Goal: Information Seeking & Learning: Learn about a topic

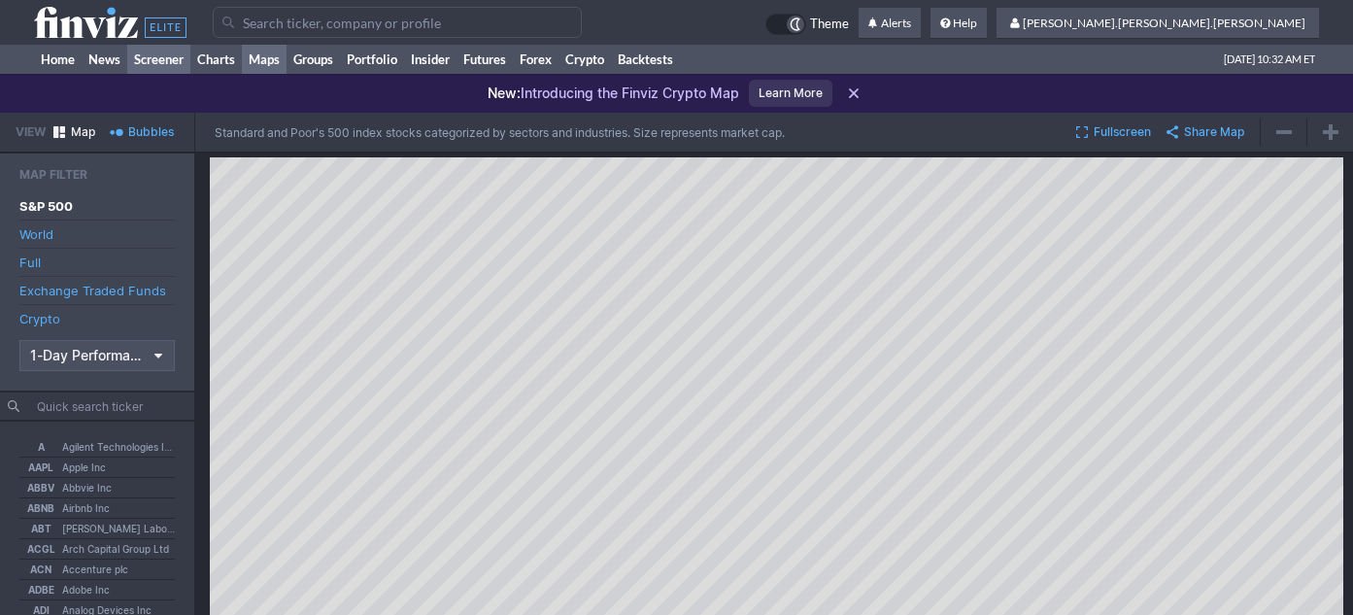
click at [164, 55] on link "Screener" at bounding box center [158, 59] width 63 height 29
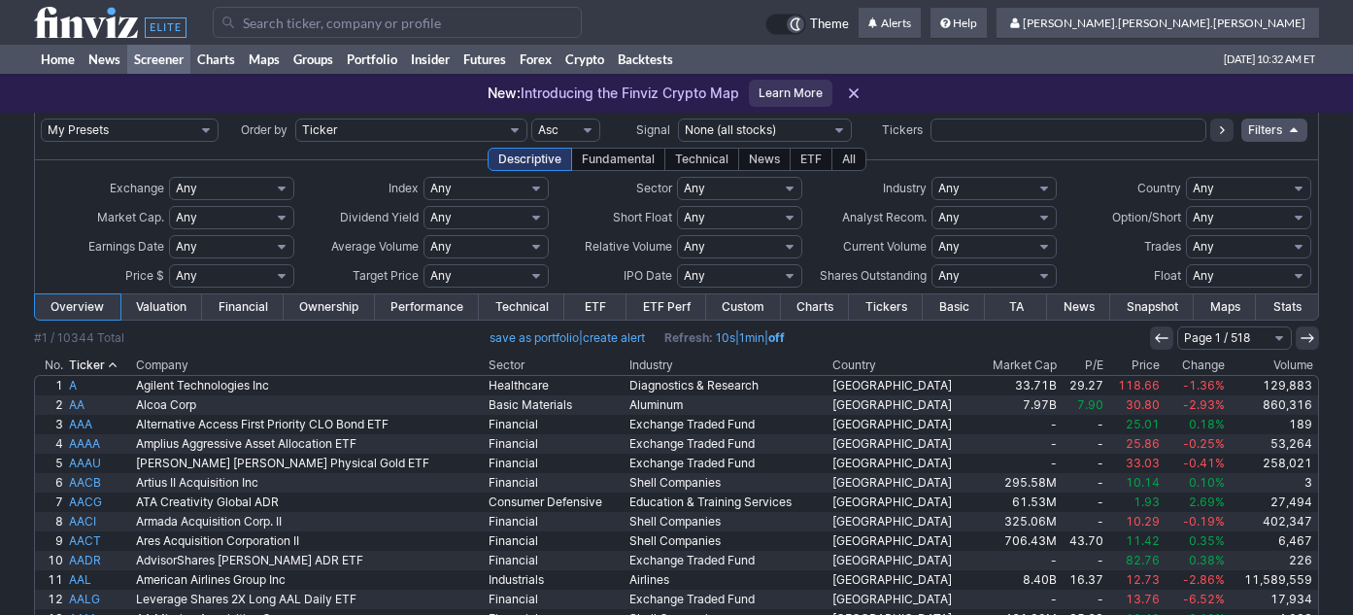
click at [177, 130] on select "My Presets -Save Screen -Edit Screens s: nuevo 2 2025 s: intradia s: CAIDA FUER…" at bounding box center [130, 129] width 178 height 23
click at [41, 118] on select "My Presets -Save Screen -Edit Screens s: nuevo 2 2025 s: intradia s: CAIDA FUER…" at bounding box center [130, 129] width 178 height 23
select select "My Presets"
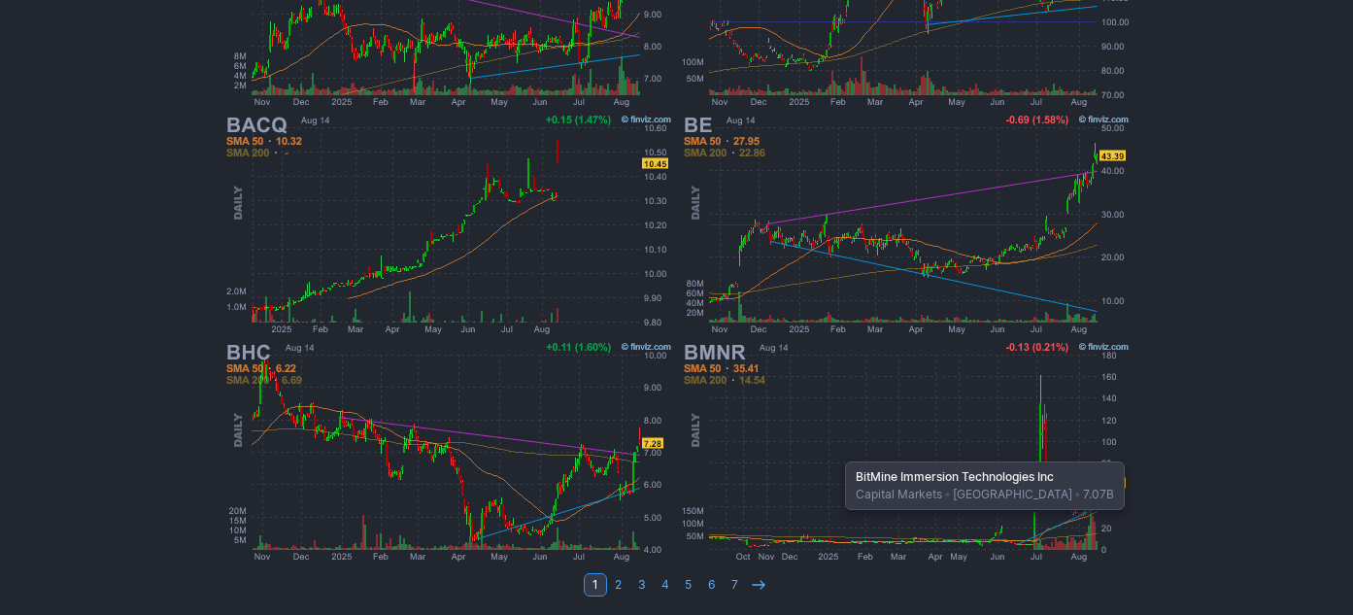
scroll to position [1657, 0]
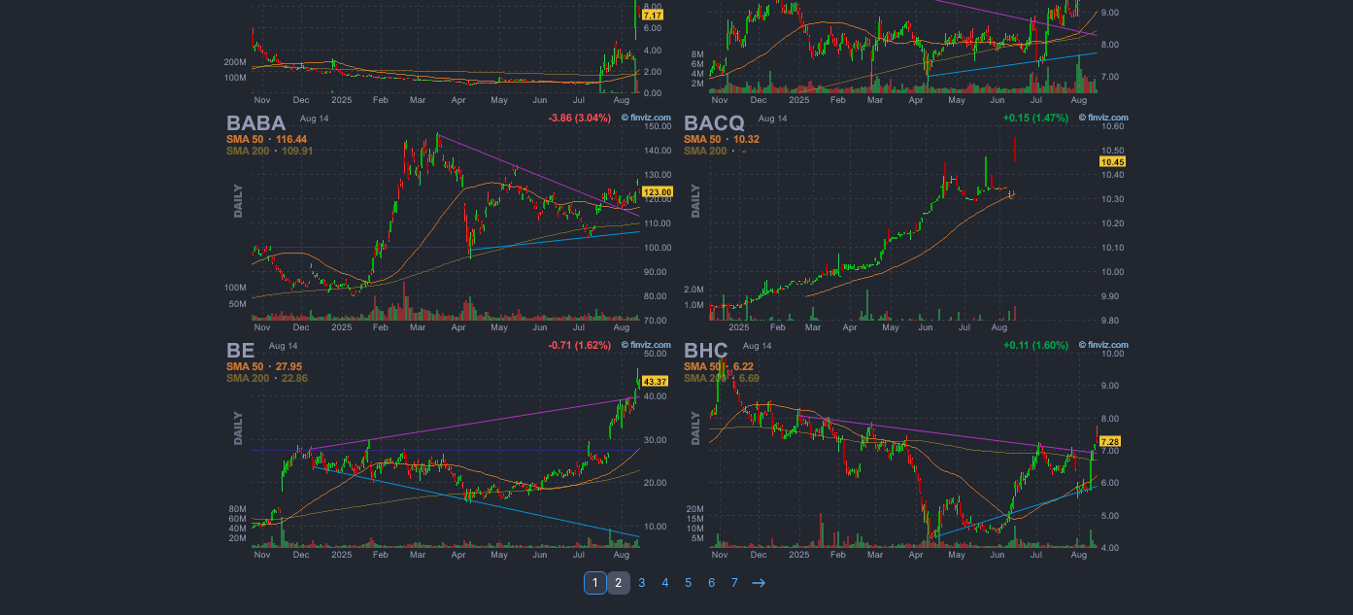
click at [616, 584] on link "2" at bounding box center [618, 582] width 23 height 23
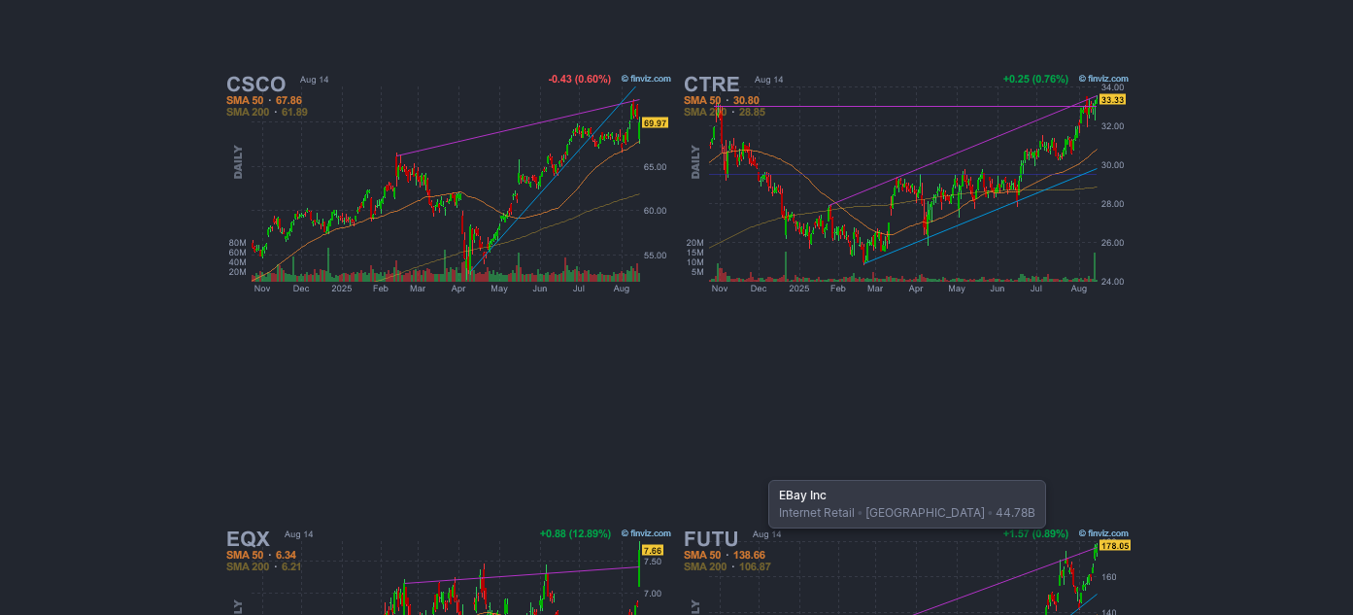
scroll to position [1657, 0]
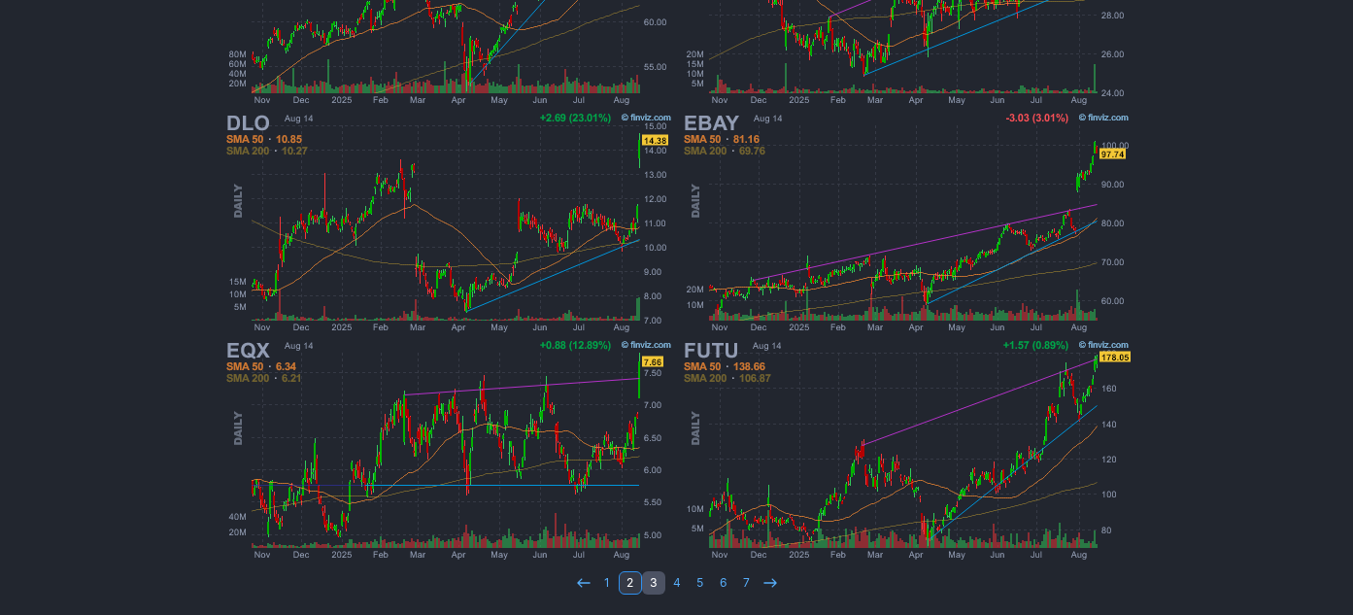
click at [657, 590] on link "3" at bounding box center [653, 582] width 23 height 23
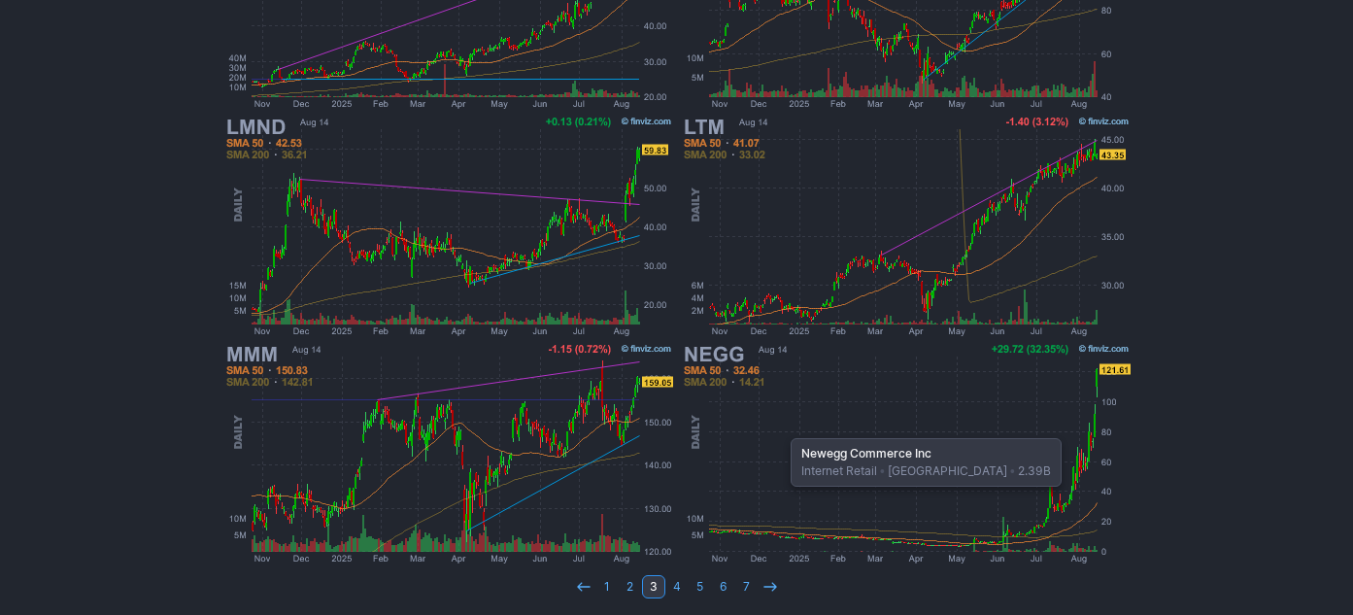
scroll to position [1657, 0]
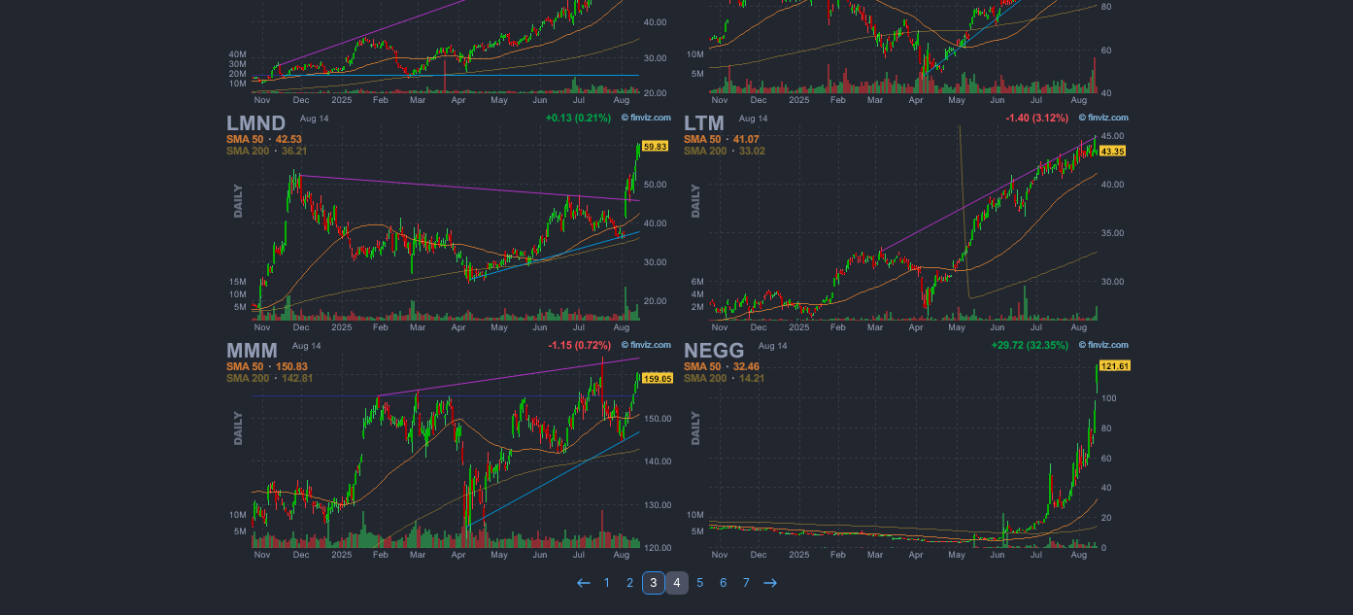
click at [681, 582] on link "4" at bounding box center [676, 582] width 23 height 23
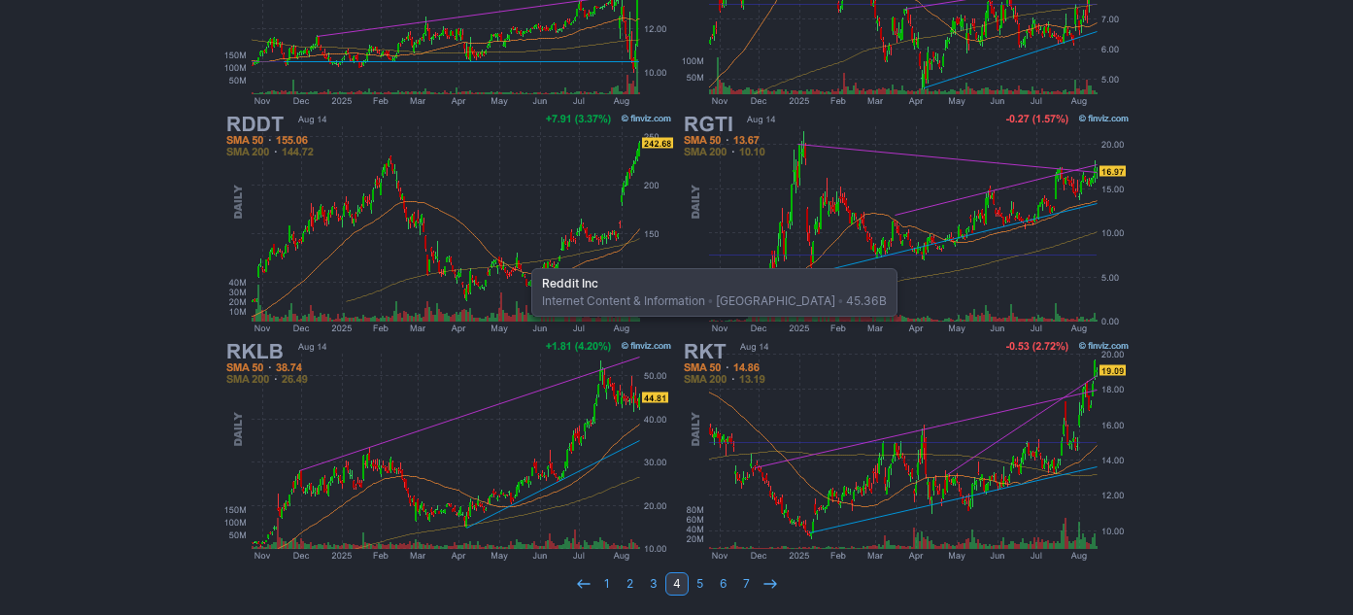
scroll to position [1657, 0]
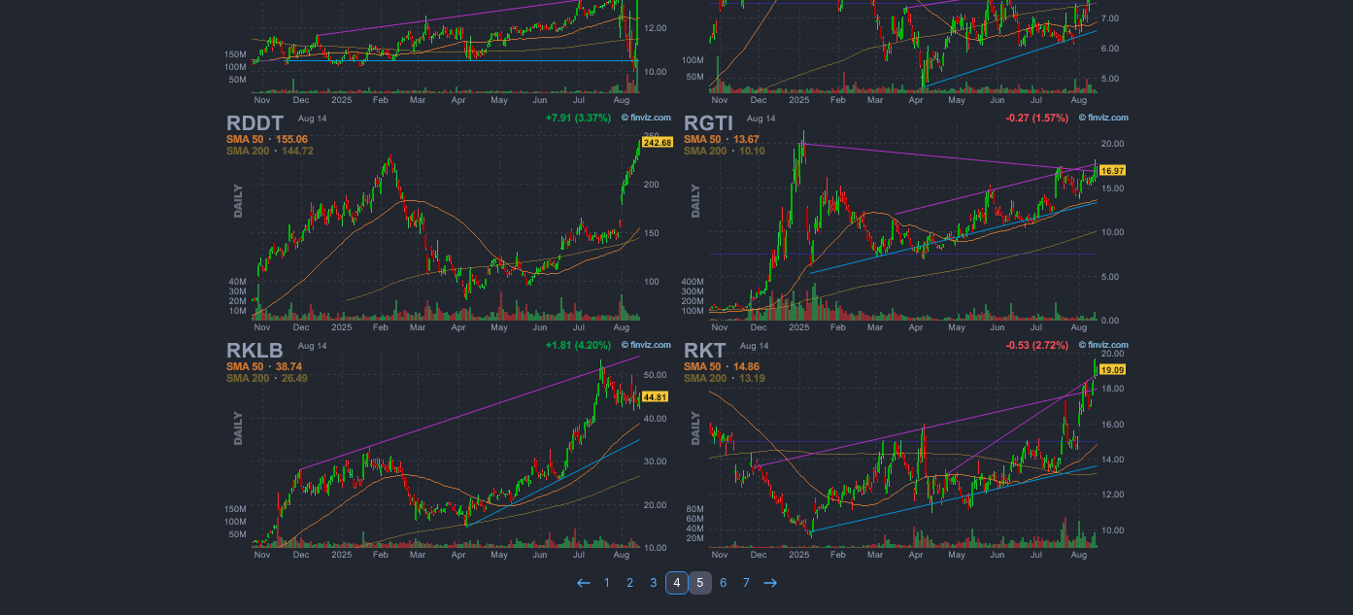
click at [704, 586] on link "5" at bounding box center [700, 582] width 23 height 23
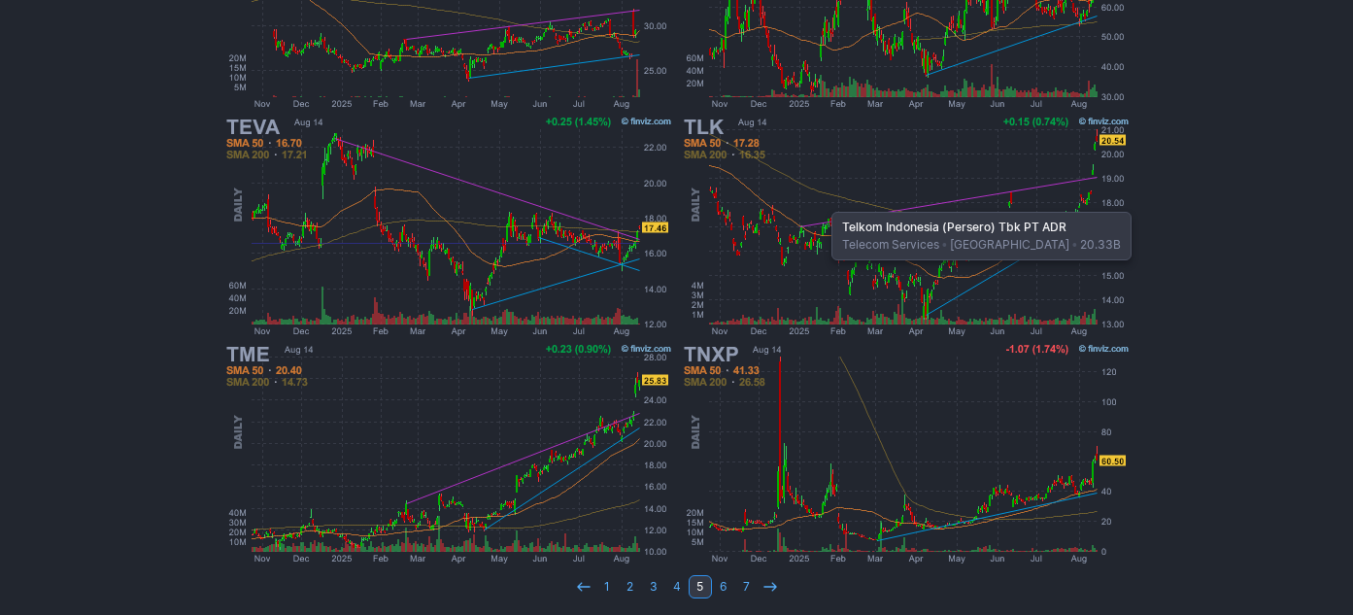
scroll to position [1657, 0]
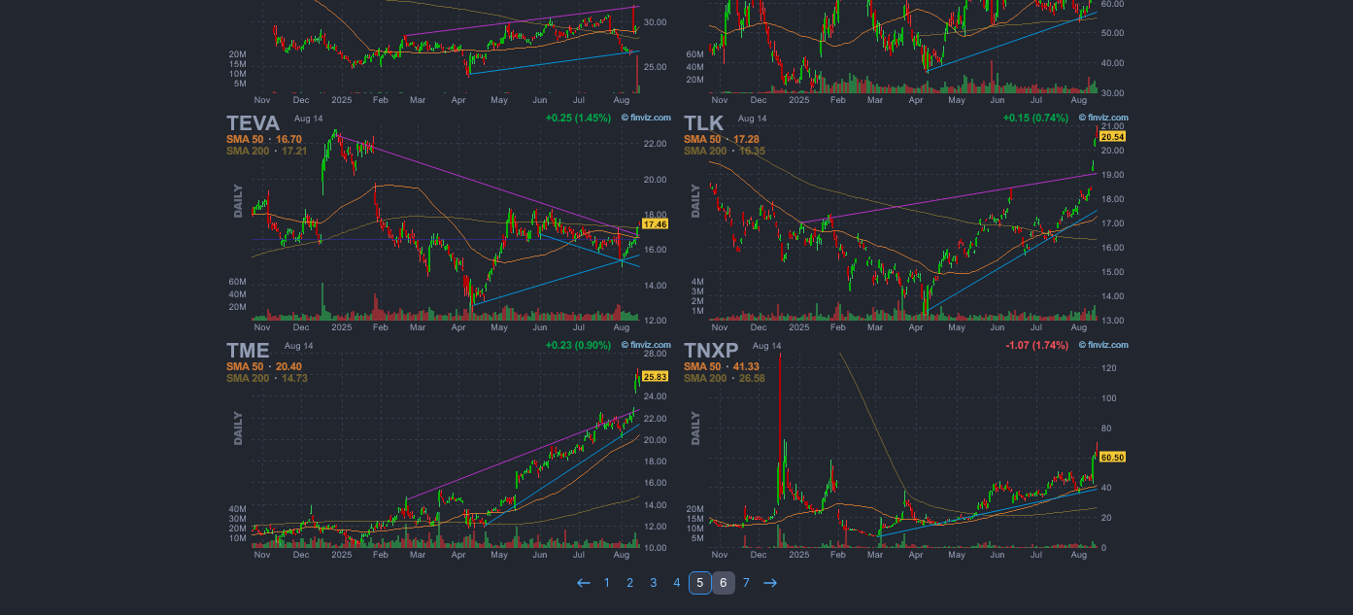
click at [721, 584] on link "6" at bounding box center [723, 582] width 23 height 23
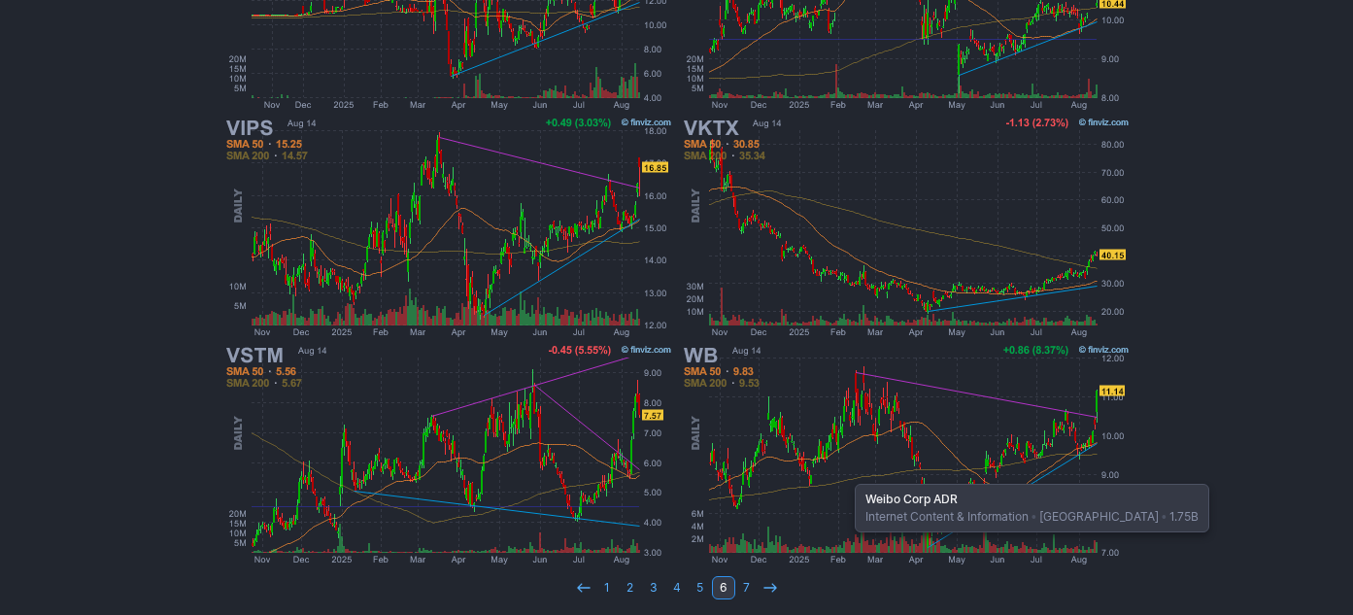
scroll to position [1657, 0]
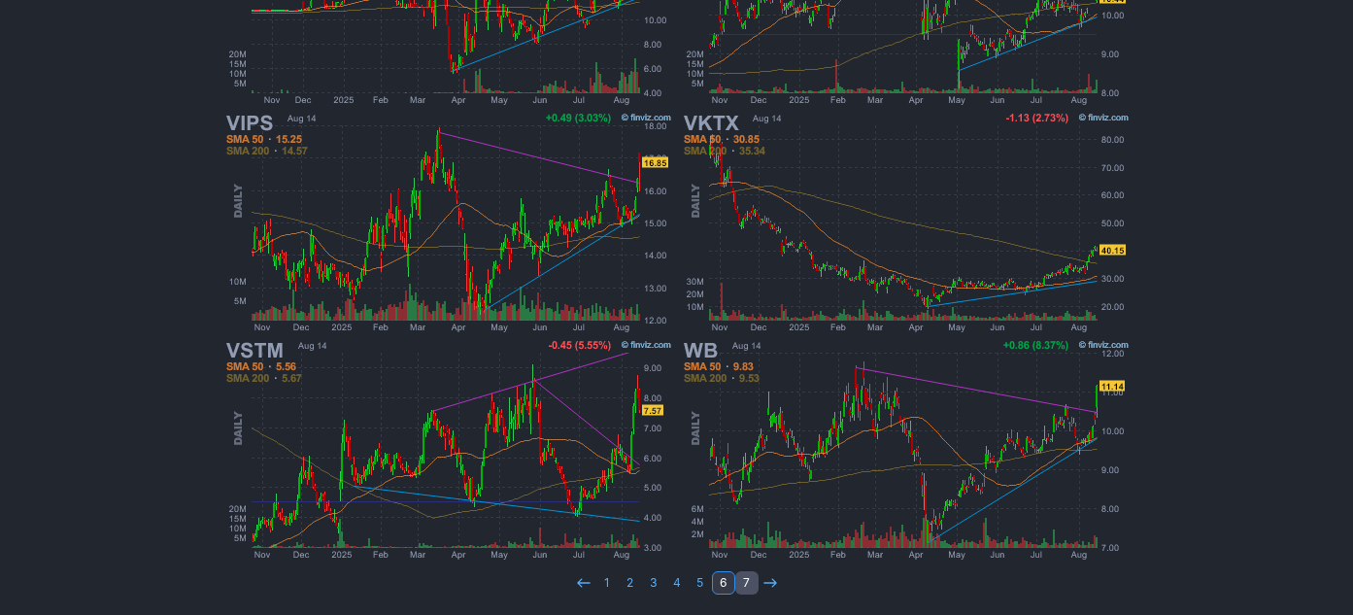
click at [749, 580] on link "7" at bounding box center [746, 582] width 23 height 23
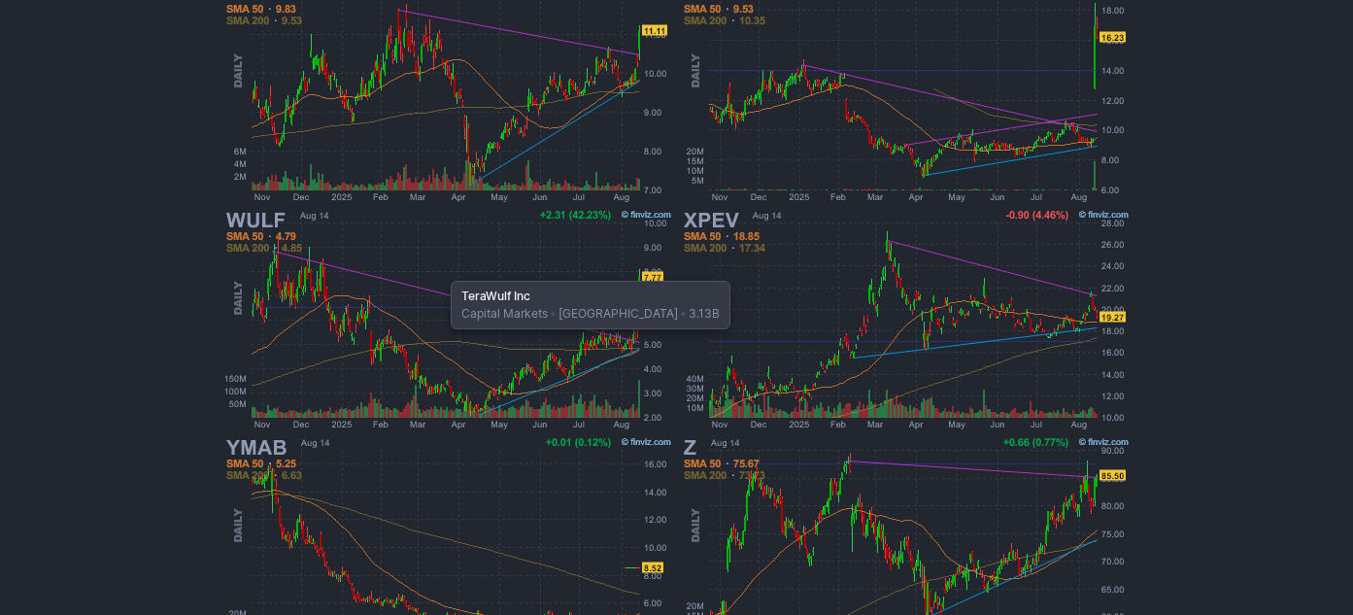
scroll to position [975, 0]
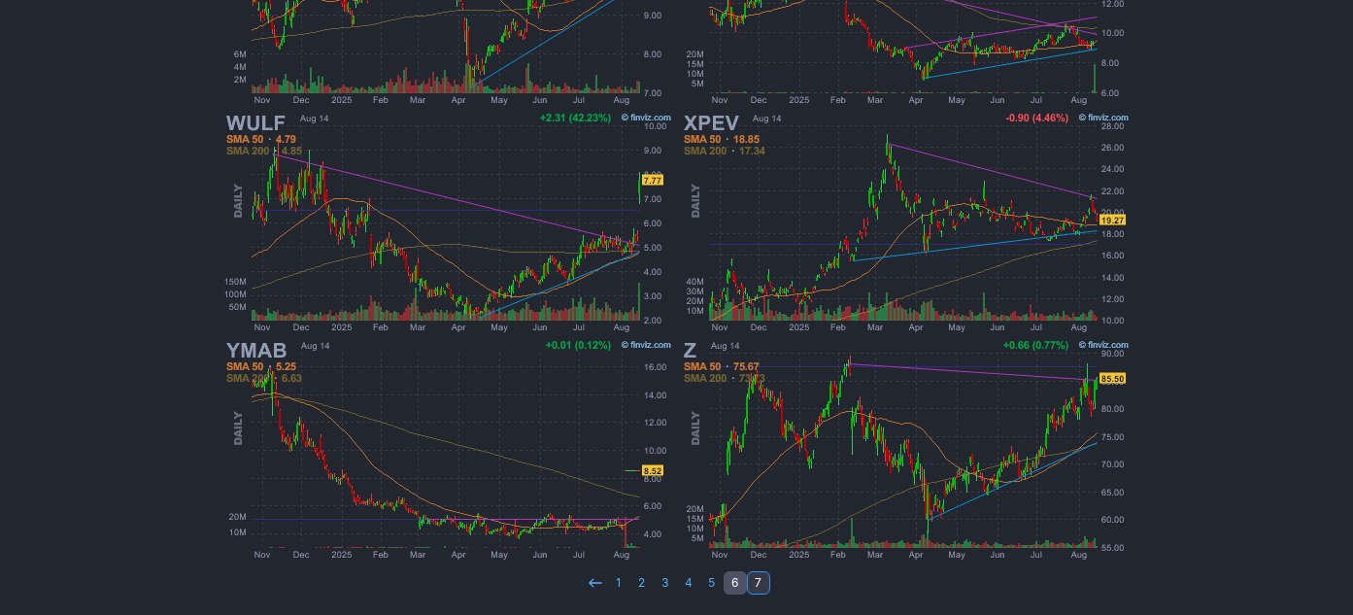
click at [734, 578] on link "6" at bounding box center [735, 582] width 23 height 23
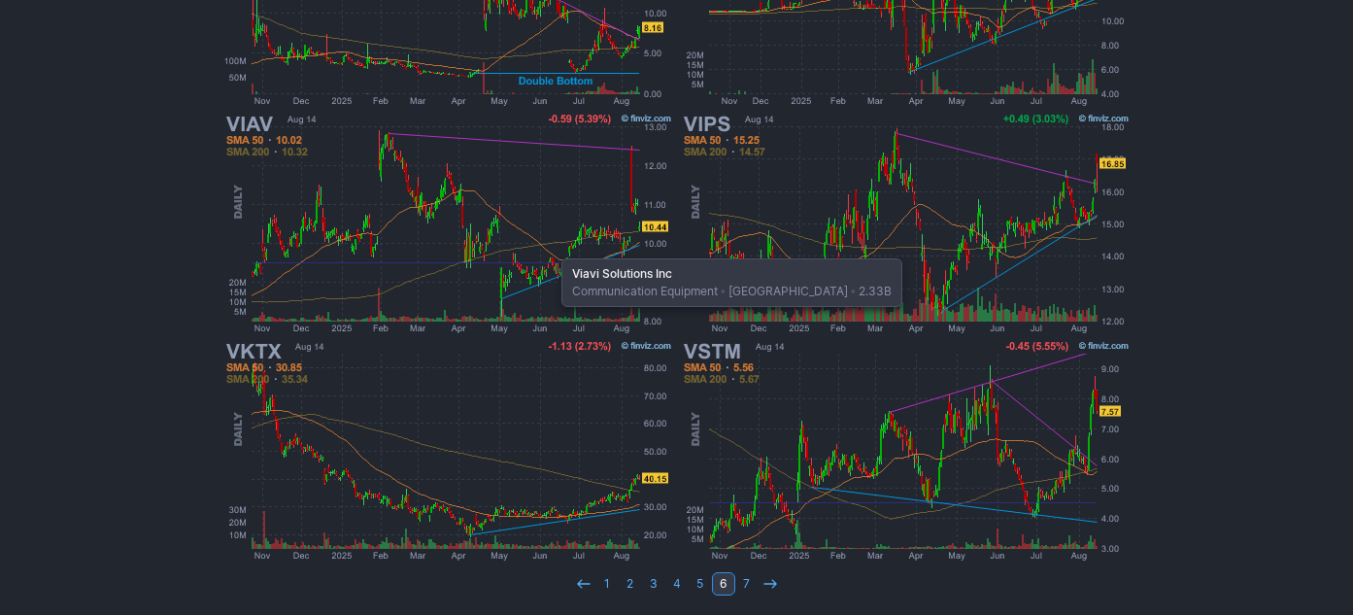
scroll to position [1657, 0]
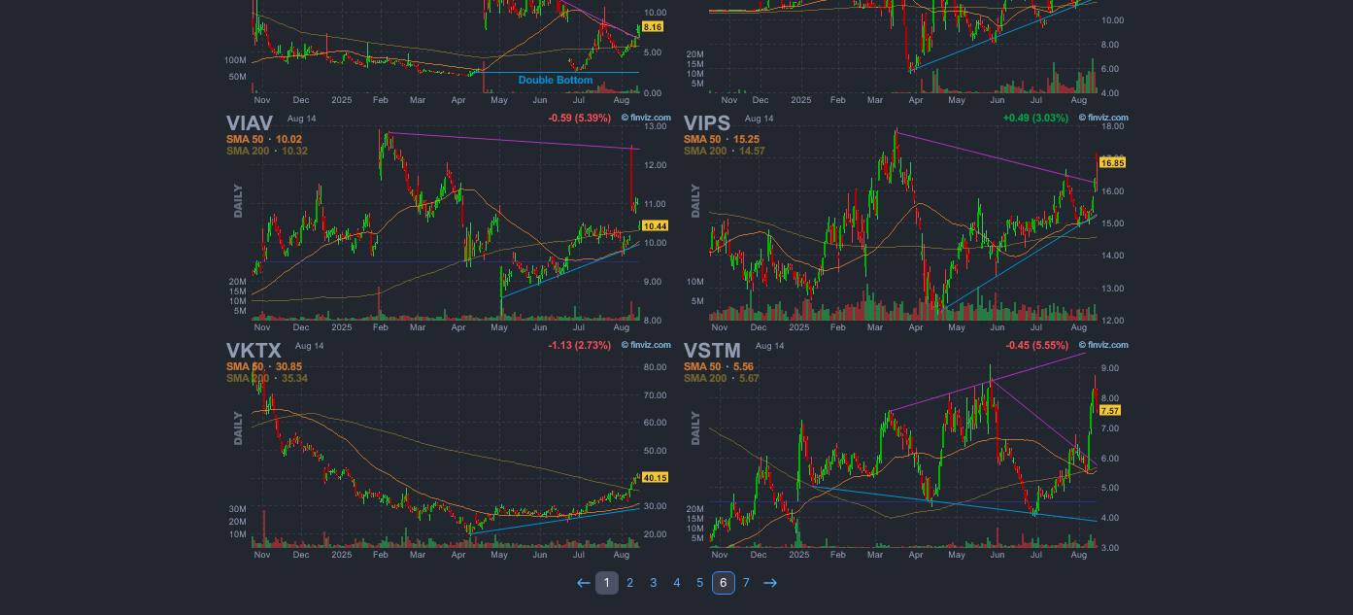
click at [605, 584] on link "1" at bounding box center [606, 582] width 23 height 23
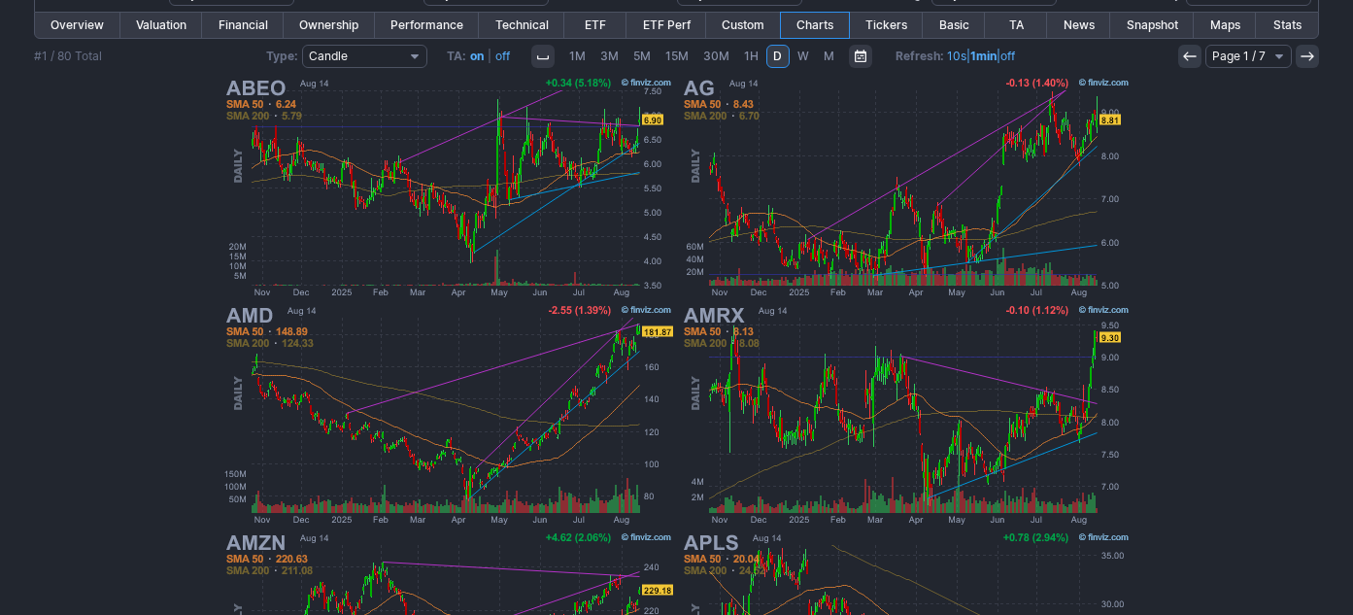
scroll to position [874, 0]
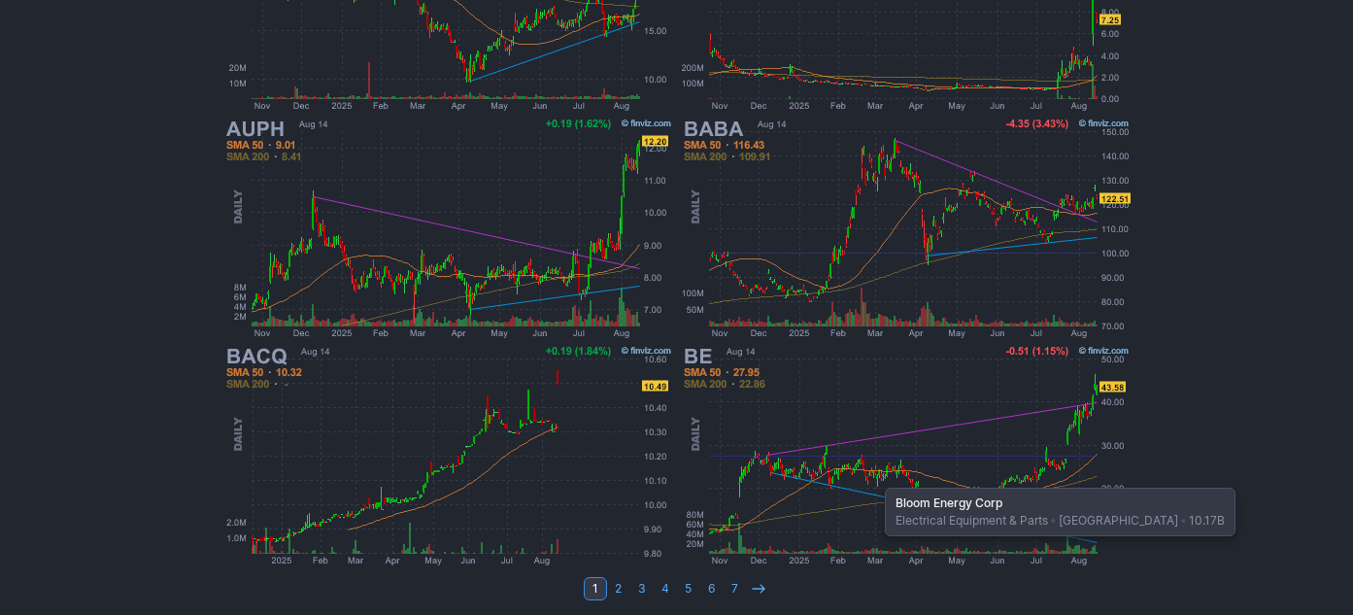
scroll to position [1657, 0]
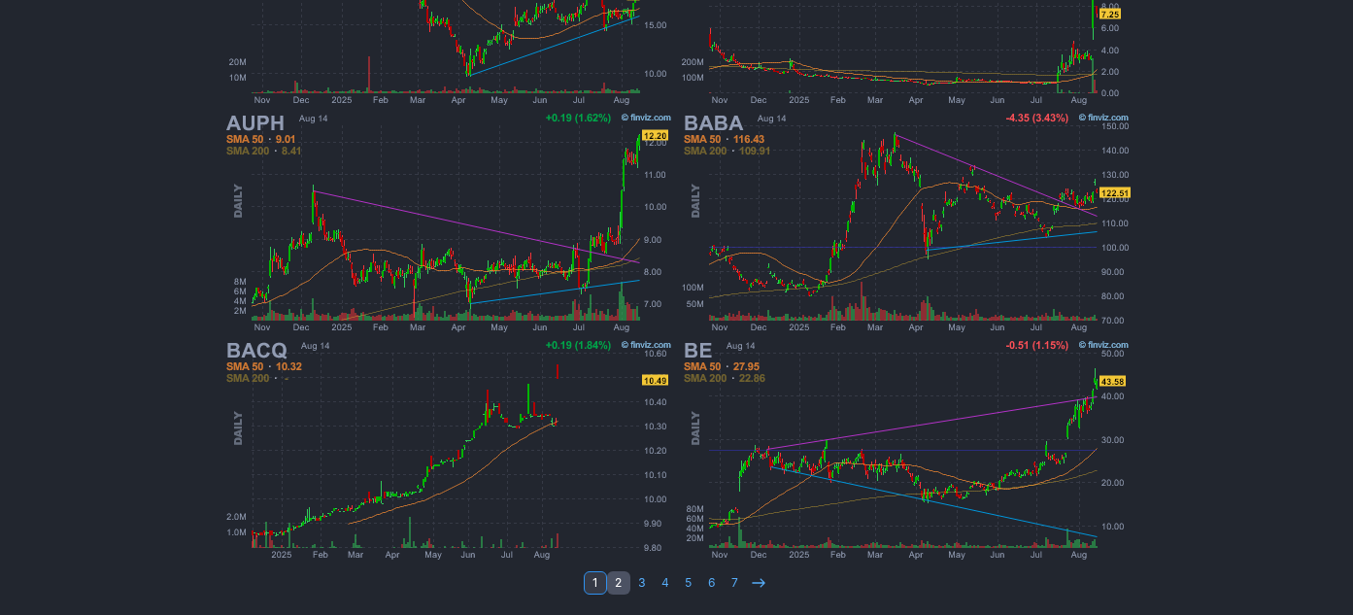
click at [626, 583] on link "2" at bounding box center [618, 582] width 23 height 23
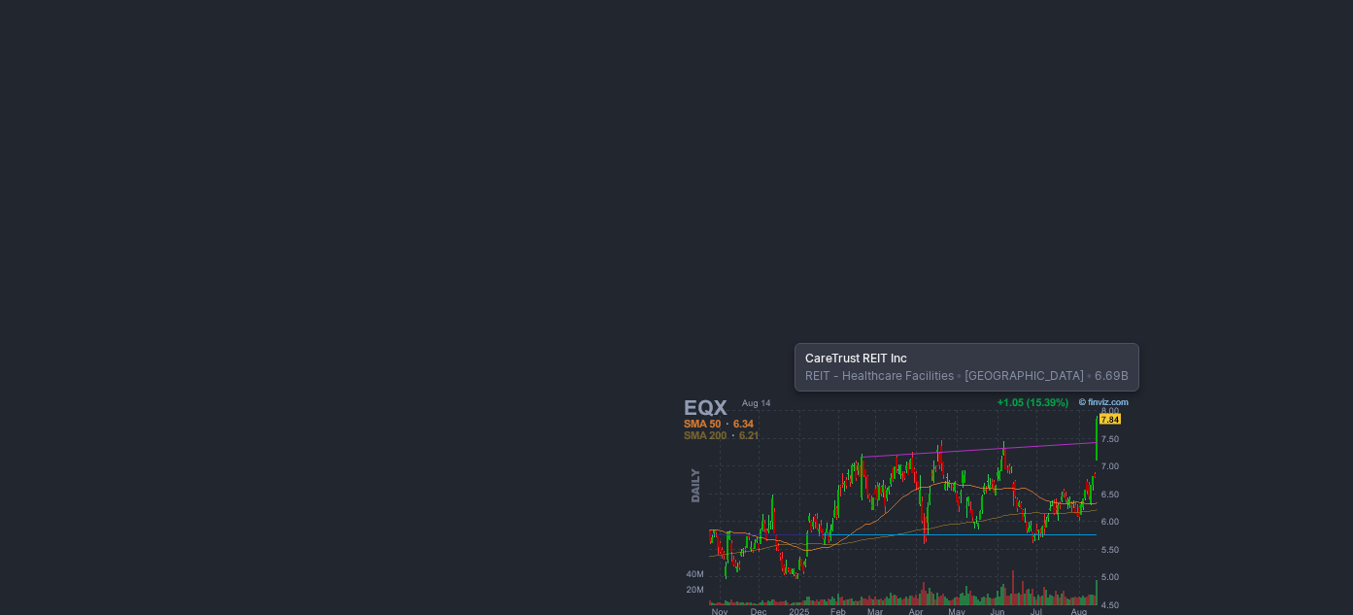
scroll to position [1657, 0]
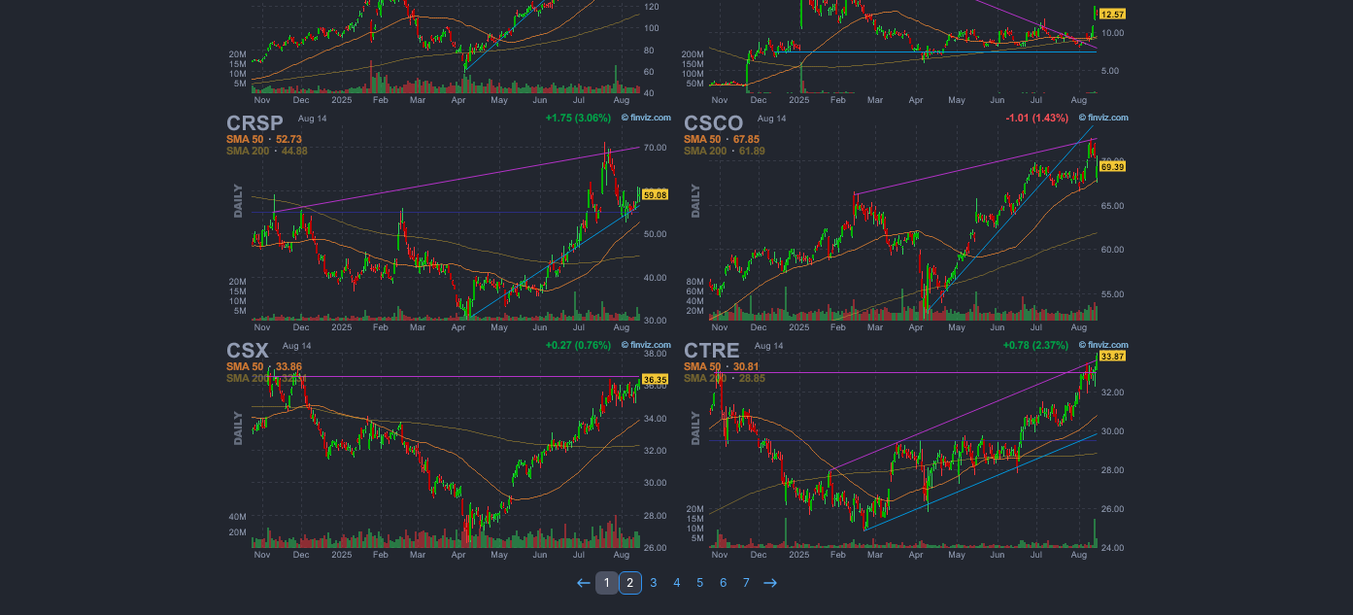
click at [607, 581] on link "1" at bounding box center [606, 582] width 23 height 23
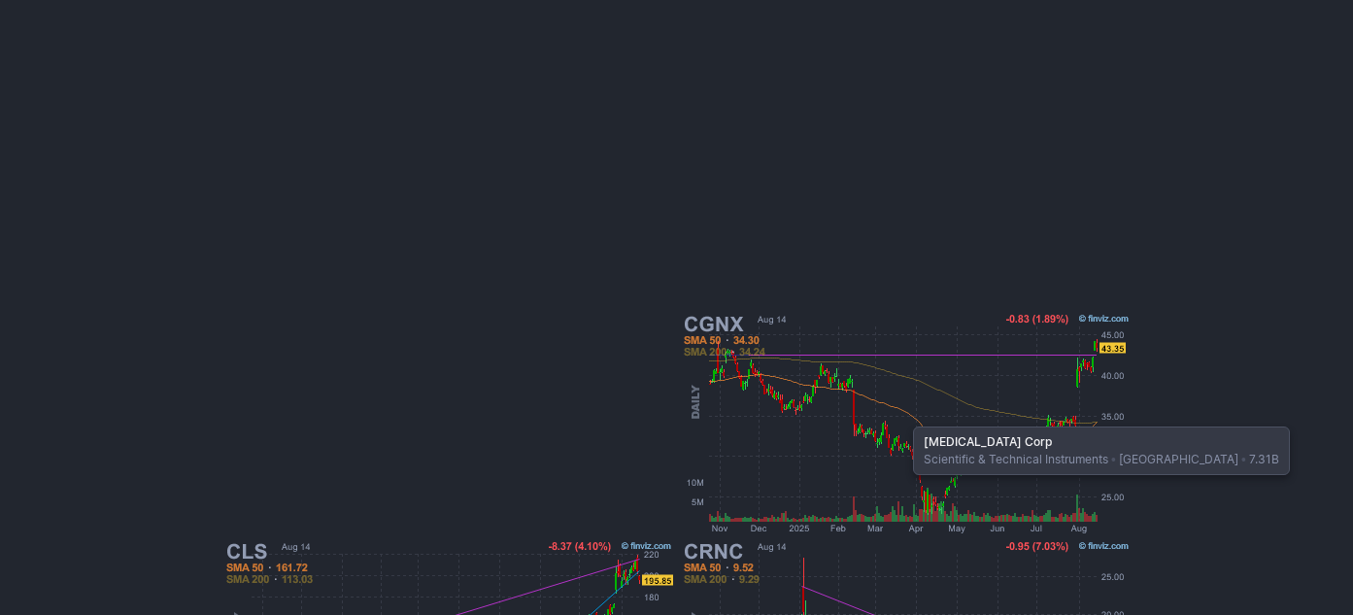
scroll to position [880, 0]
